Goal: Find specific page/section: Find specific page/section

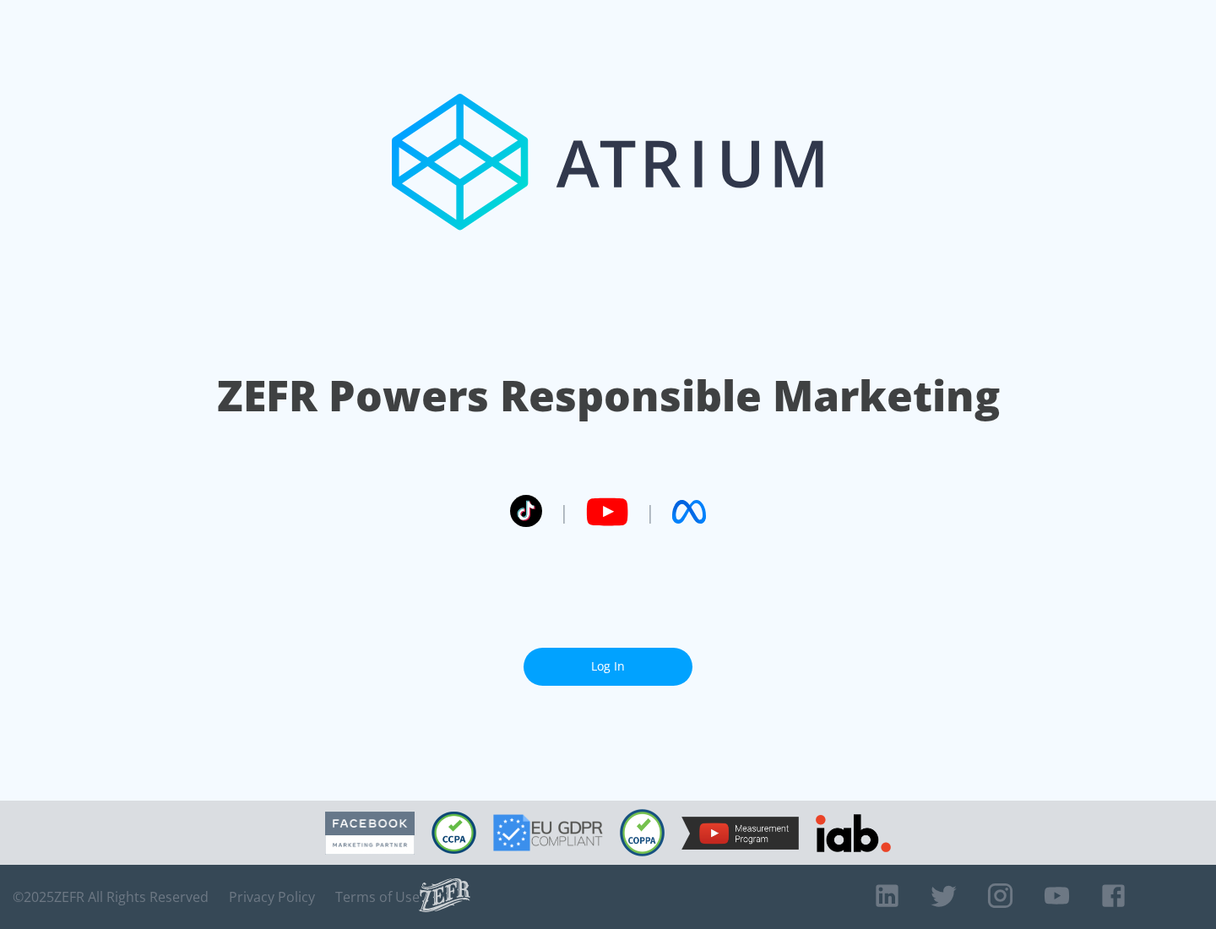
click at [608, 666] on link "Log In" at bounding box center [607, 667] width 169 height 38
